Goal: Task Accomplishment & Management: Manage account settings

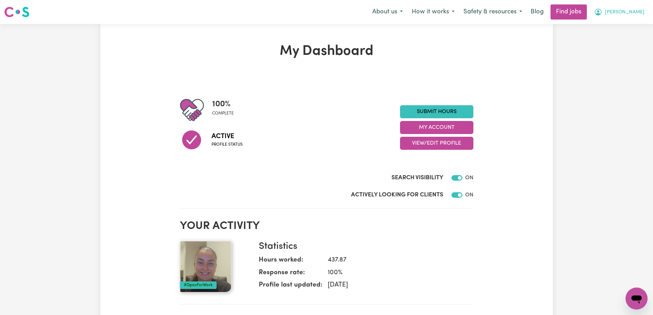
click at [636, 9] on button "[PERSON_NAME]" at bounding box center [618, 12] width 59 height 14
click at [621, 27] on link "My Account" at bounding box center [621, 26] width 54 height 13
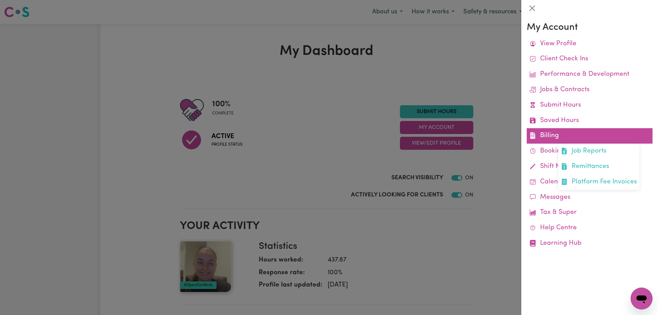
click at [547, 134] on link "Billing Job Reports Remittances Platform Fee Invoices" at bounding box center [590, 135] width 126 height 15
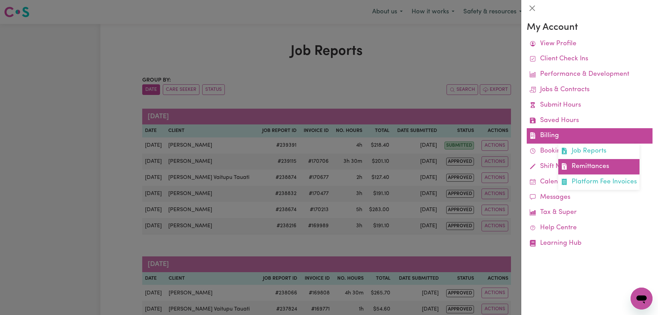
click at [583, 163] on link "Remittances" at bounding box center [598, 166] width 81 height 15
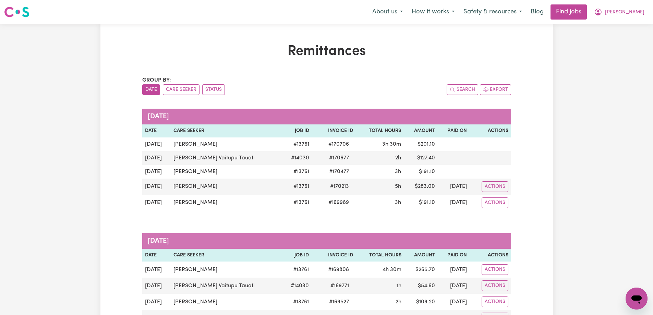
click at [446, 56] on h1 "Remittances" at bounding box center [326, 51] width 369 height 16
